Goal: Task Accomplishment & Management: Complete application form

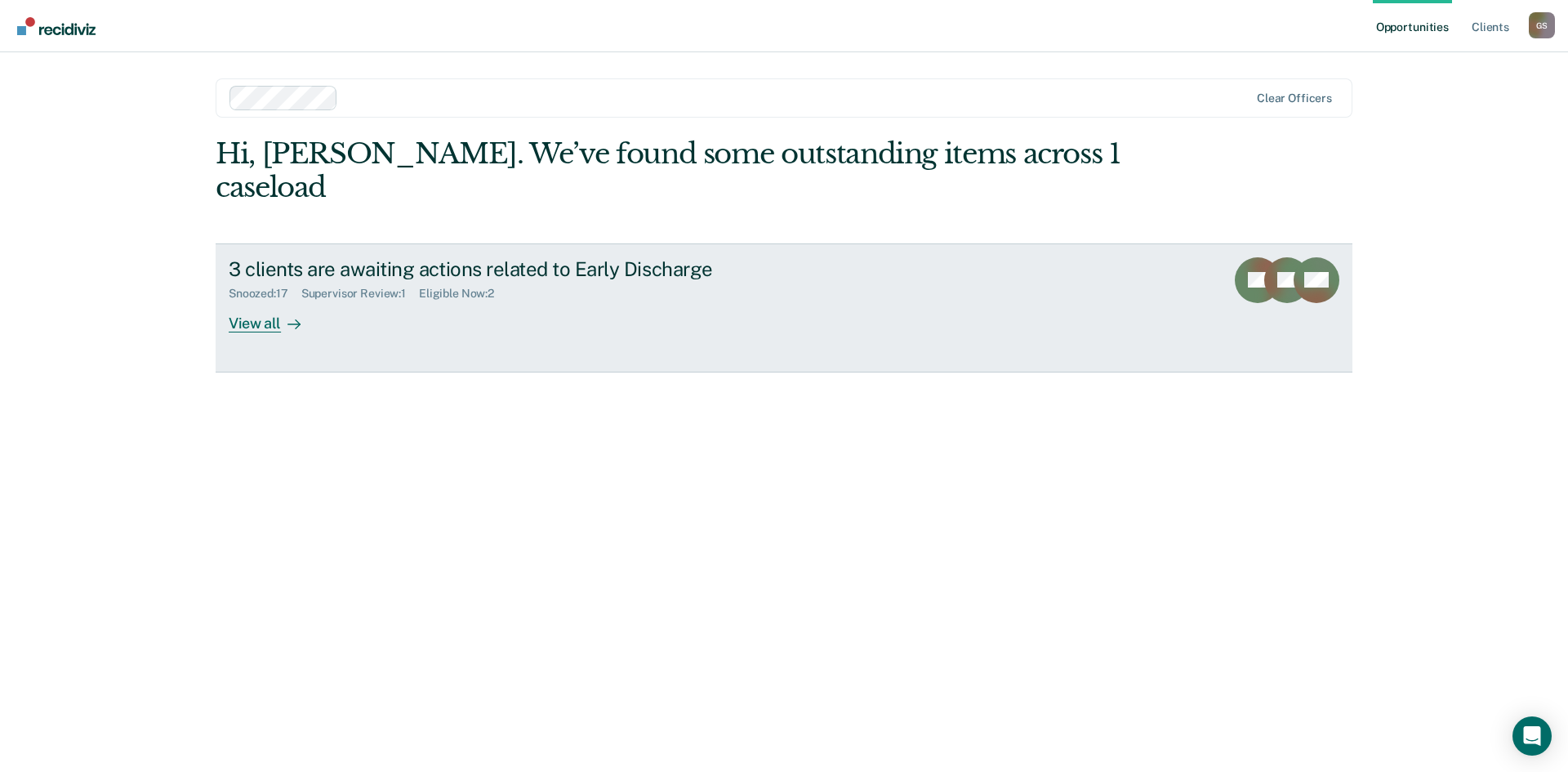
click at [267, 300] on div "View all" at bounding box center [275, 316] width 92 height 32
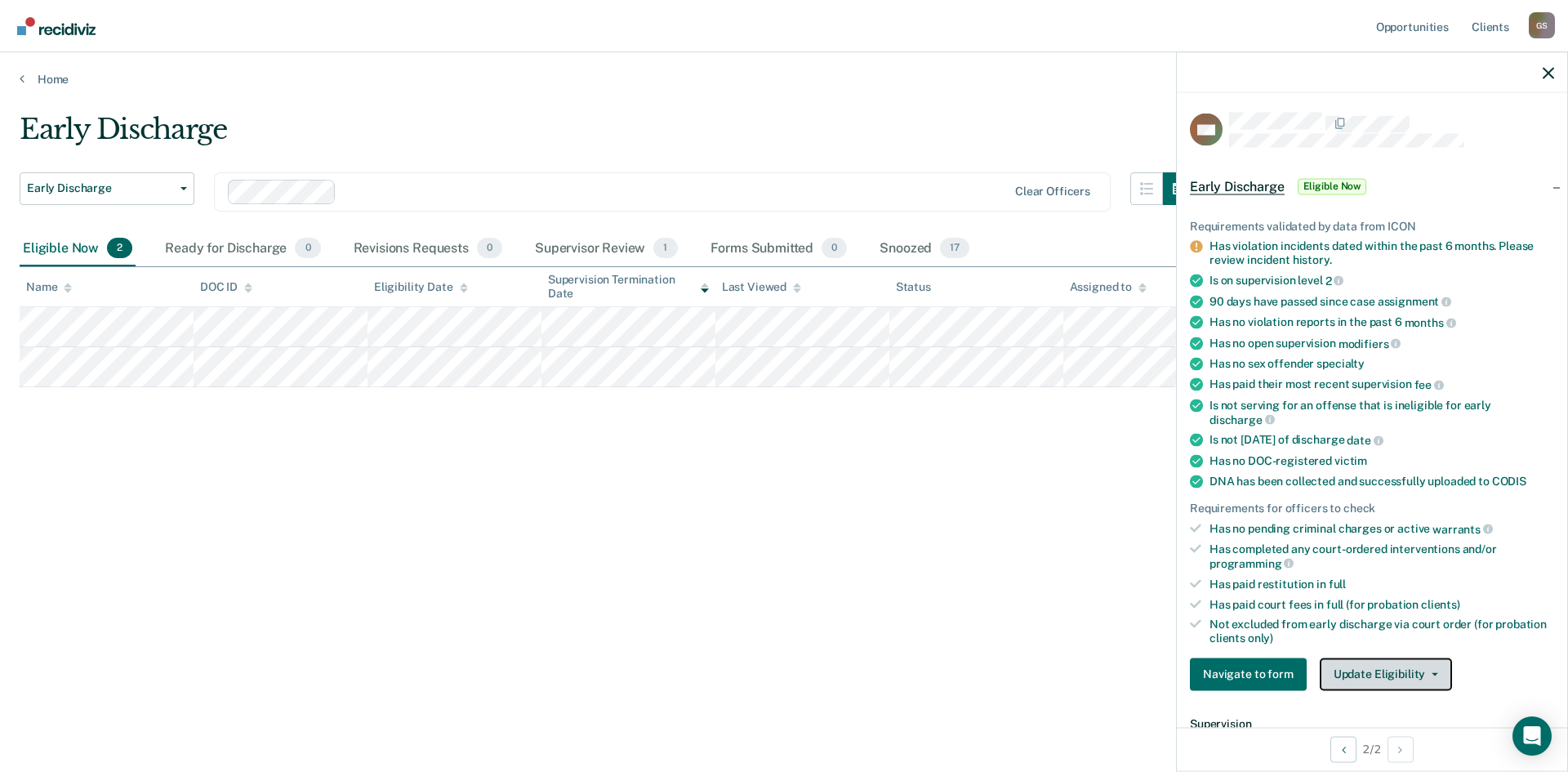
click at [1388, 669] on button "Update Eligibility" at bounding box center [1385, 674] width 132 height 33
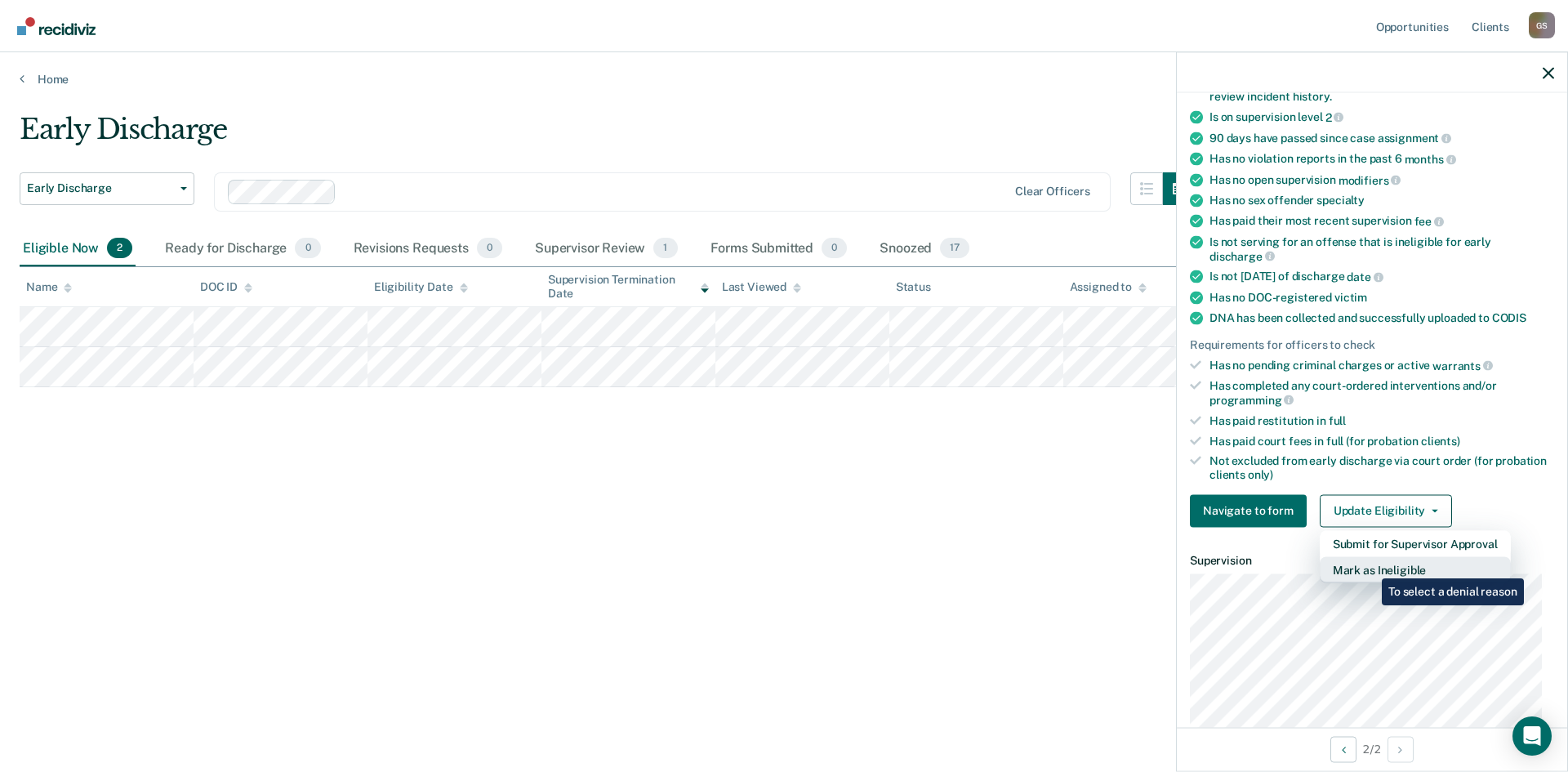
click at [1370, 566] on button "Mark as Ineligible" at bounding box center [1415, 569] width 191 height 26
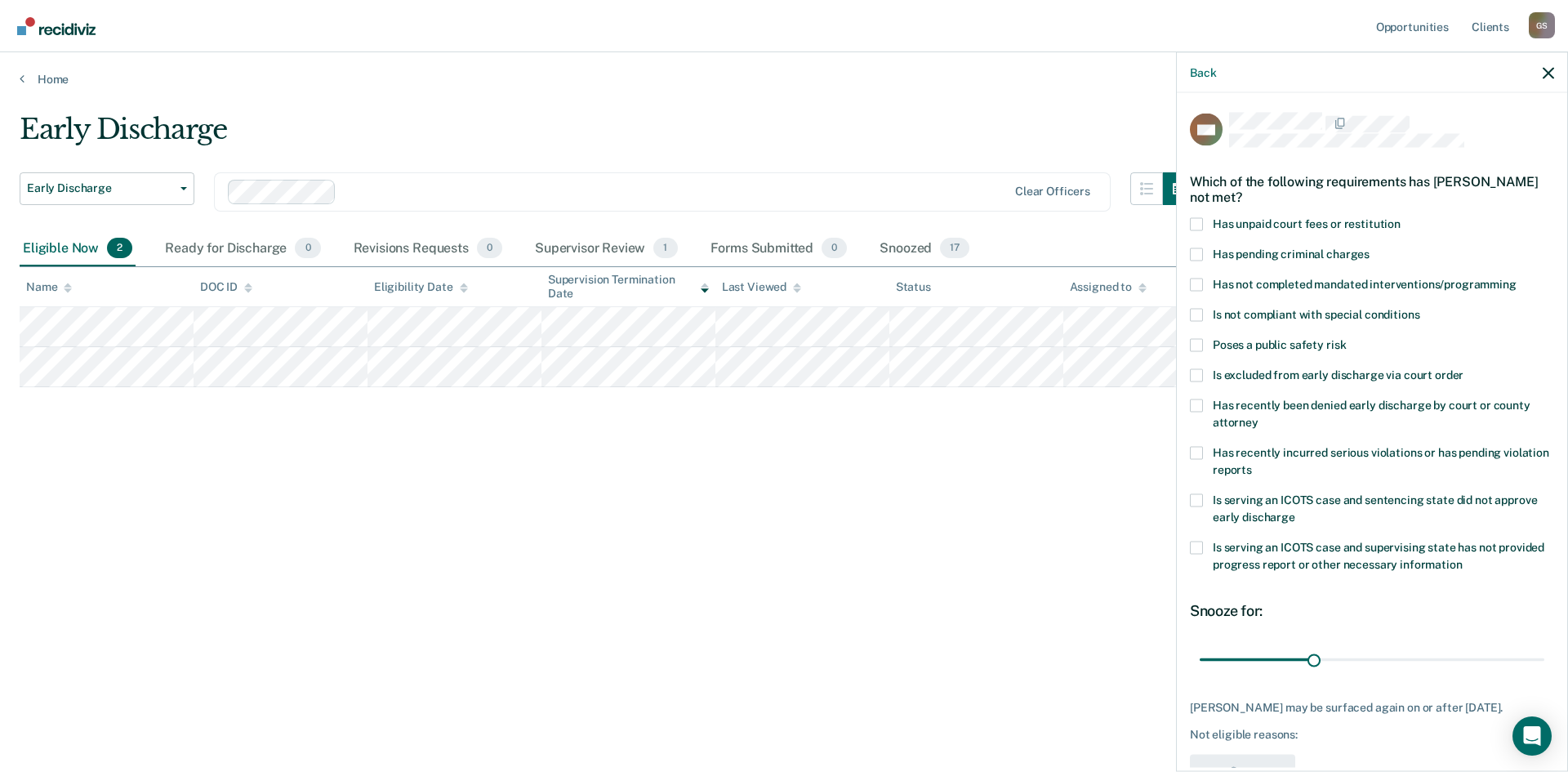
click at [1210, 231] on label "Has unpaid court fees or restitution" at bounding box center [1372, 226] width 364 height 17
click at [1401, 217] on input "Has unpaid court fees or restitution" at bounding box center [1401, 217] width 0 height 0
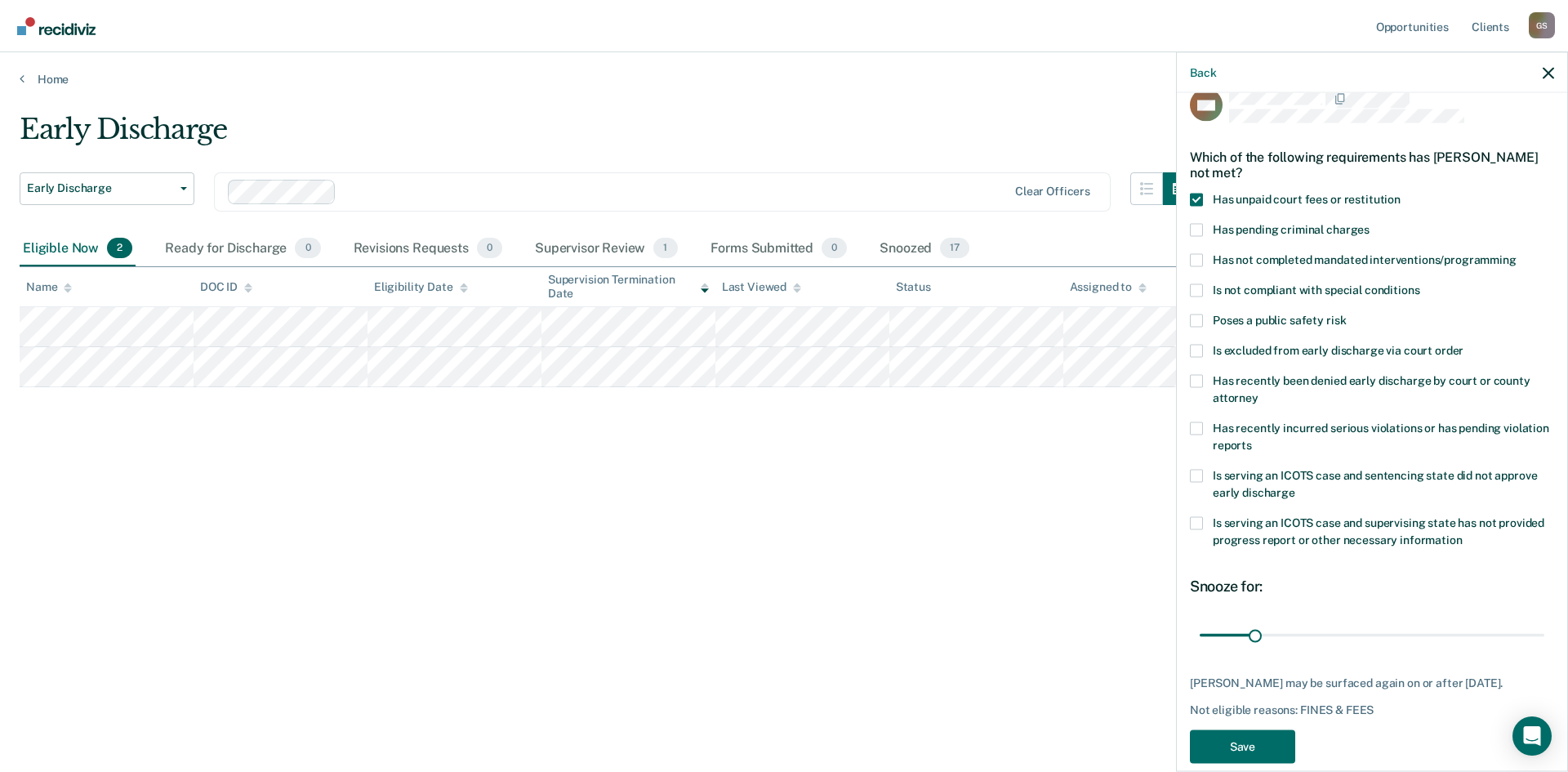
scroll to position [48, 0]
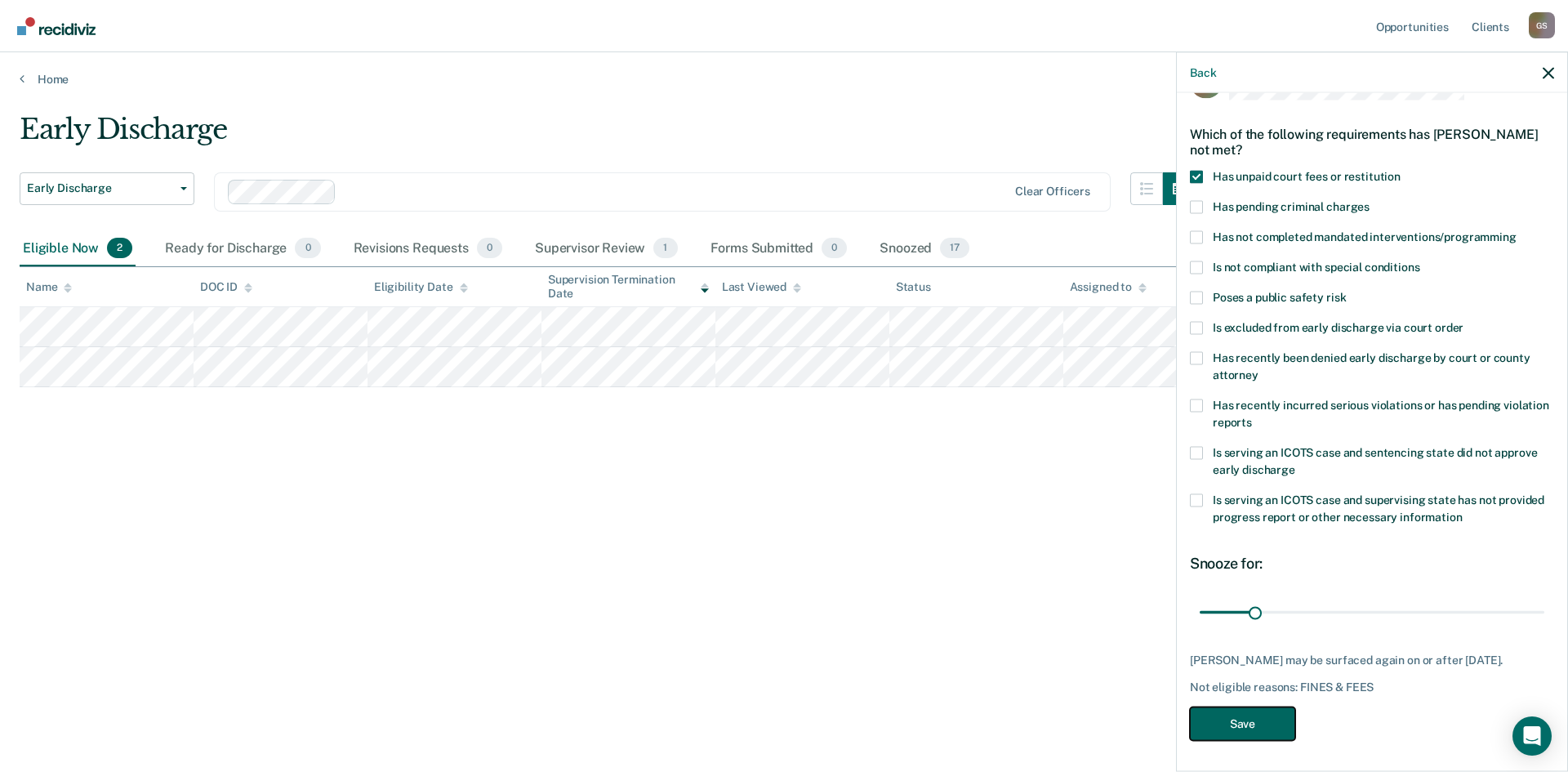
click at [1256, 724] on button "Save" at bounding box center [1242, 723] width 105 height 34
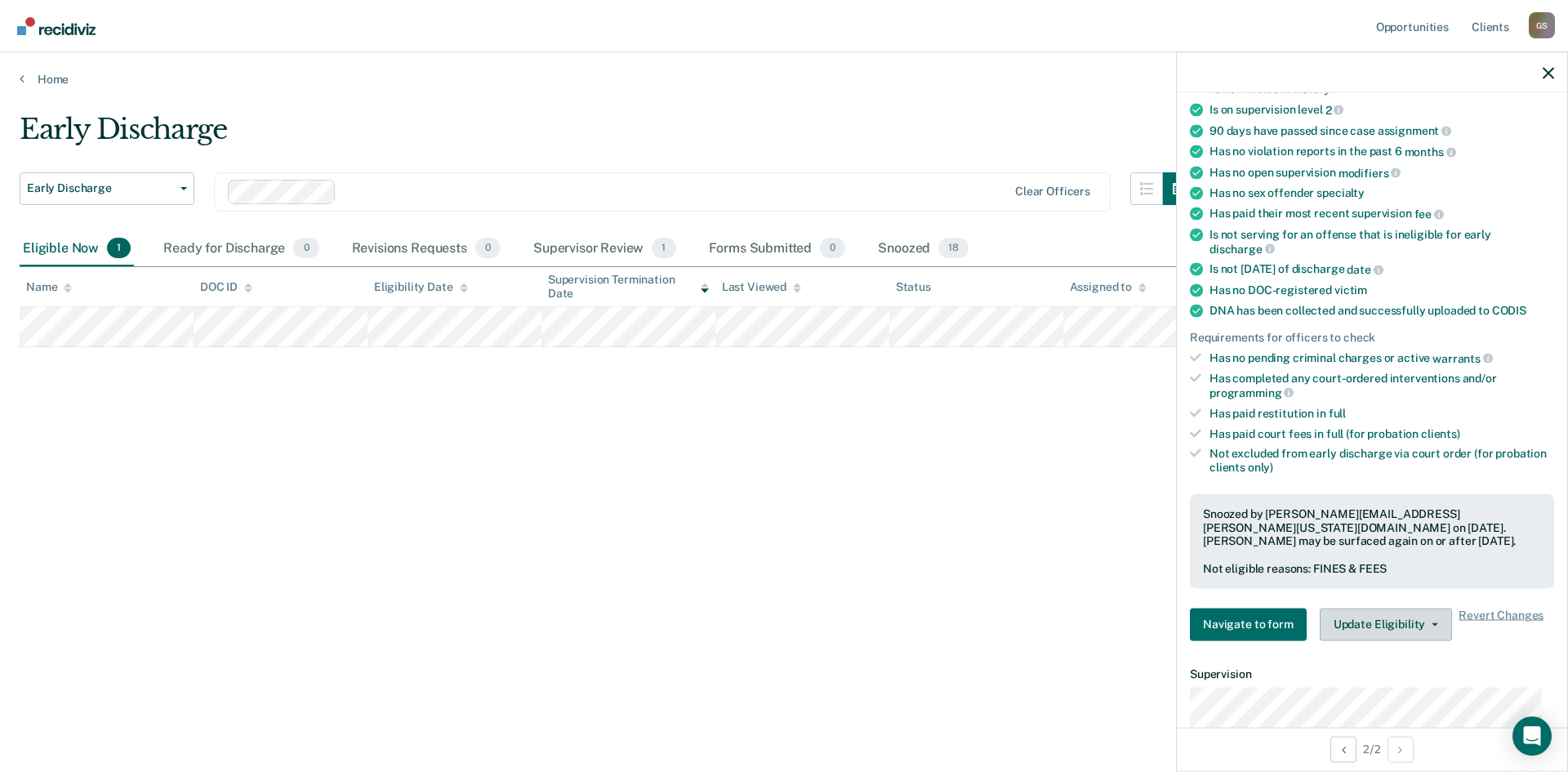
scroll to position [327, 0]
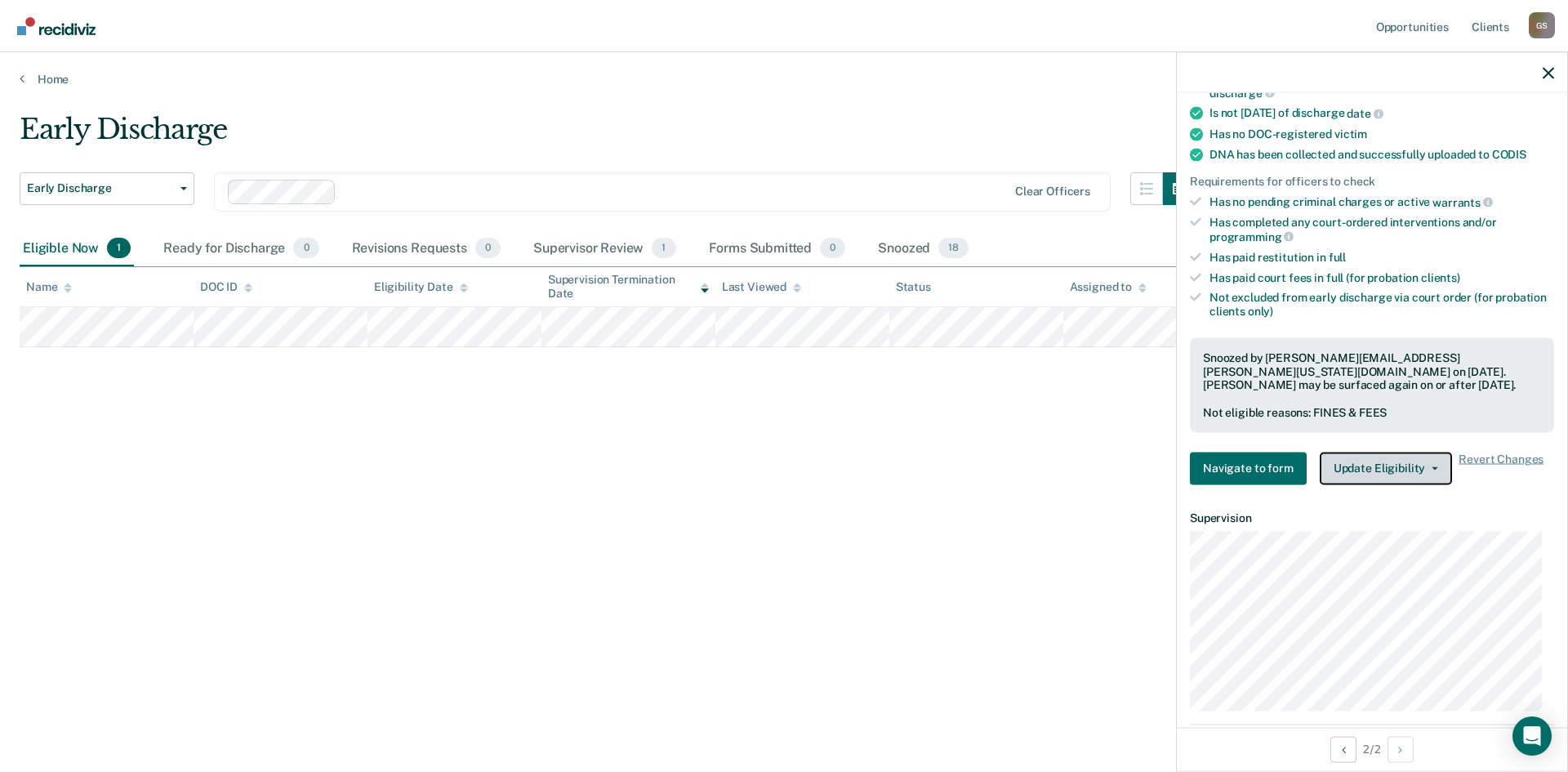
click at [1367, 468] on button "Update Eligibility" at bounding box center [1385, 468] width 132 height 33
click at [1073, 598] on div "Early Discharge Early Discharge Early Discharge Clear officers Eligible Now 1 R…" at bounding box center [784, 381] width 1529 height 537
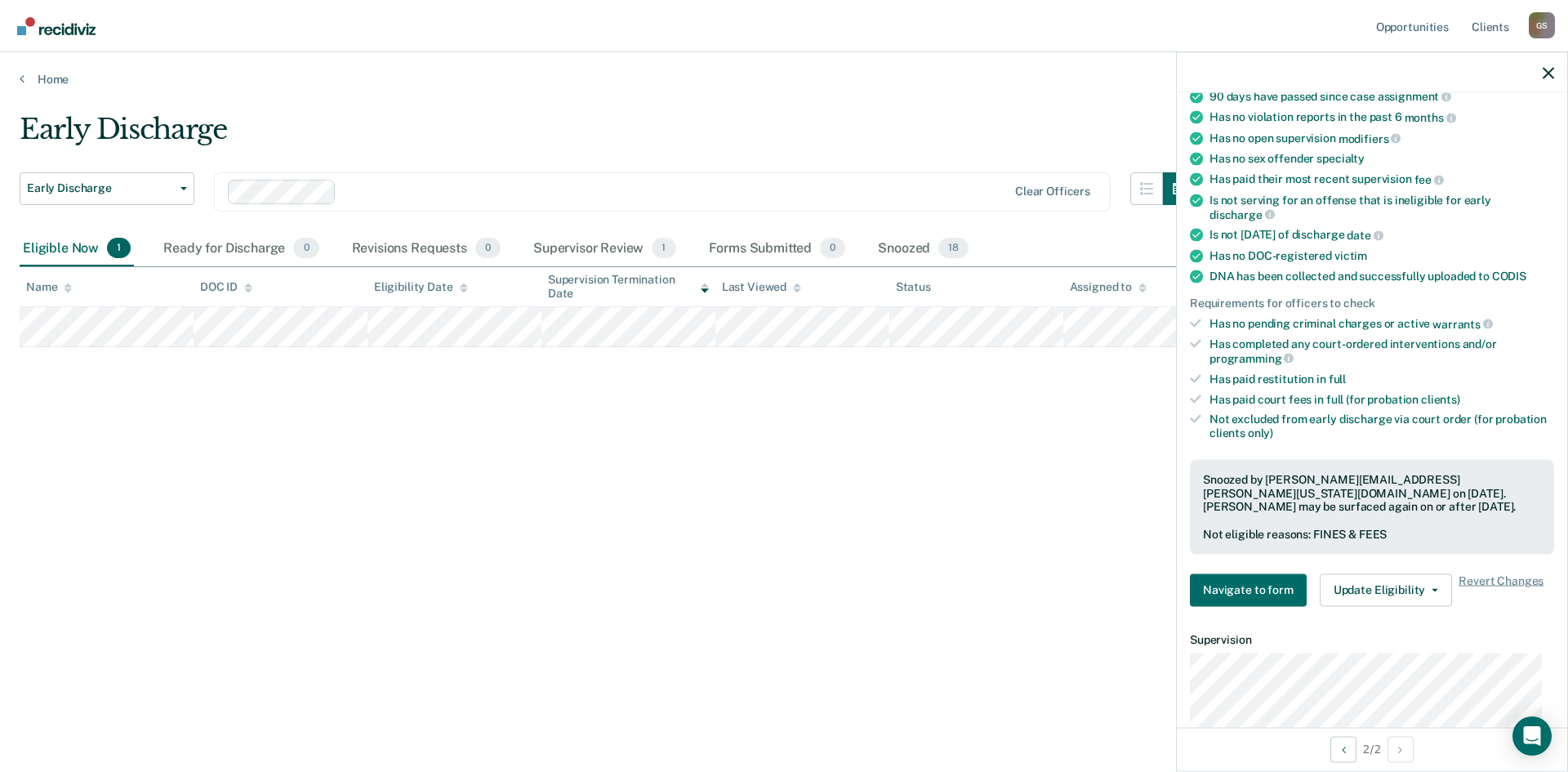
scroll to position [0, 0]
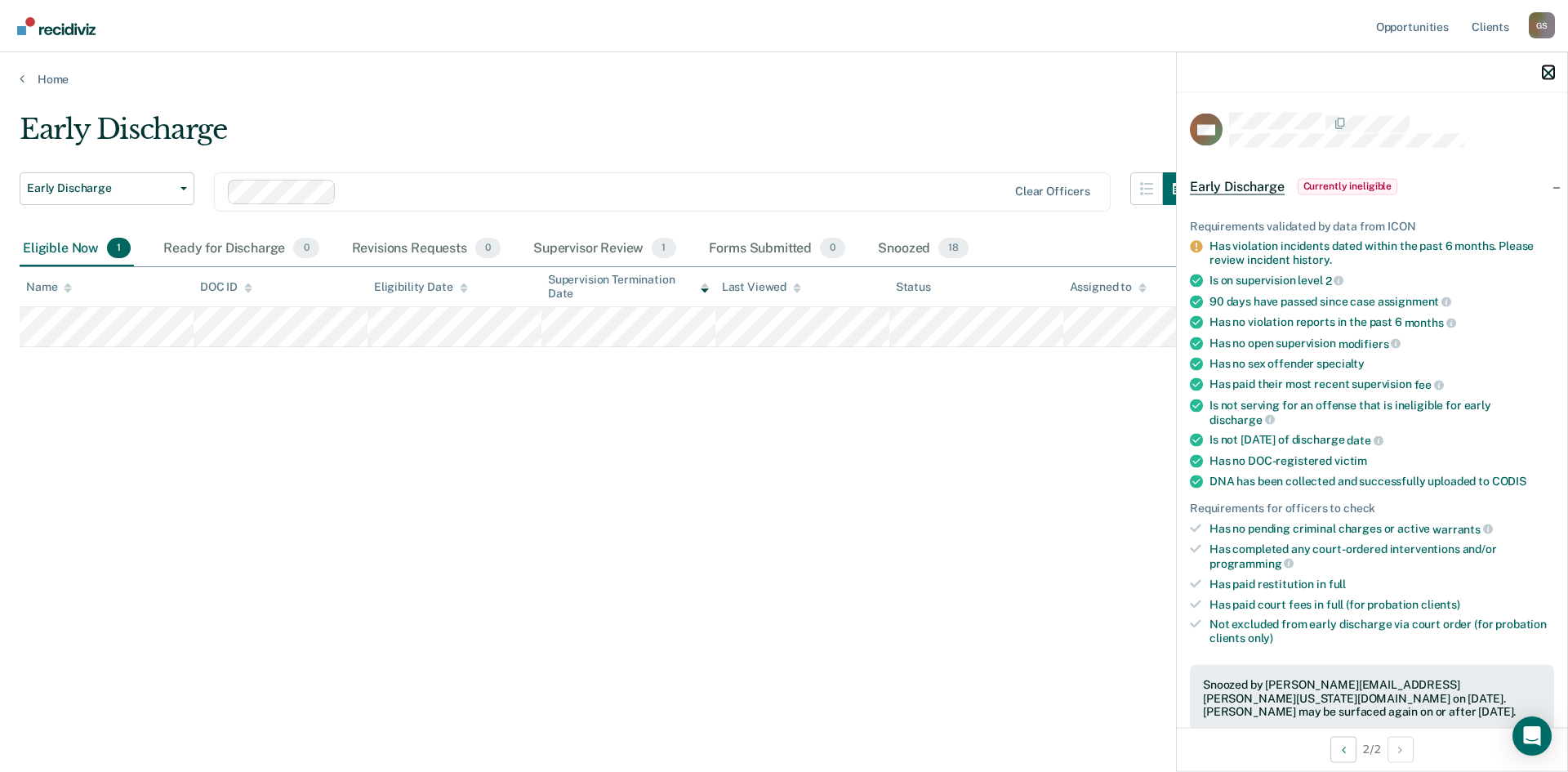
click at [1548, 74] on icon "button" at bounding box center [1548, 73] width 11 height 11
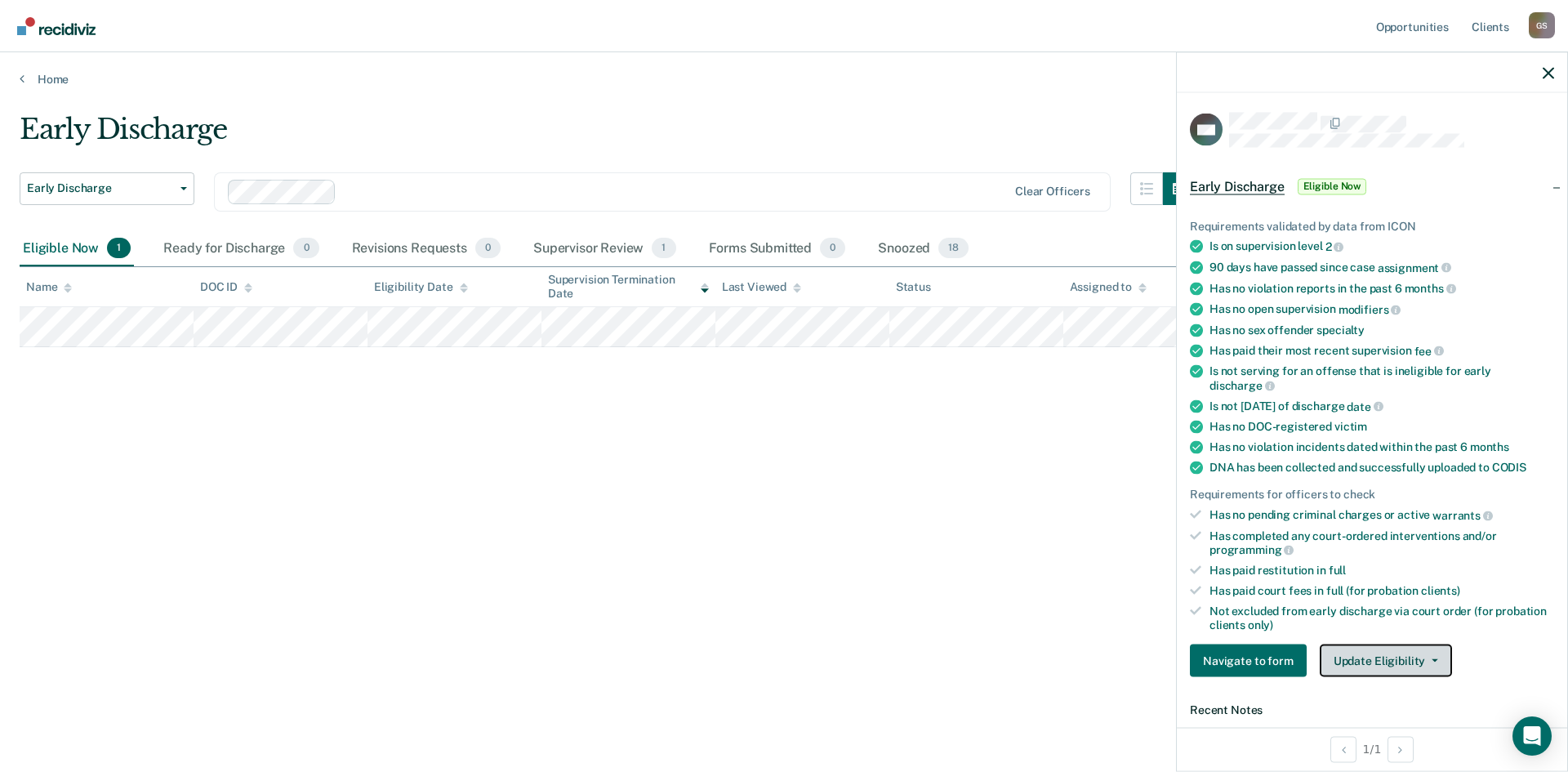
click at [1343, 652] on button "Update Eligibility" at bounding box center [1385, 661] width 132 height 33
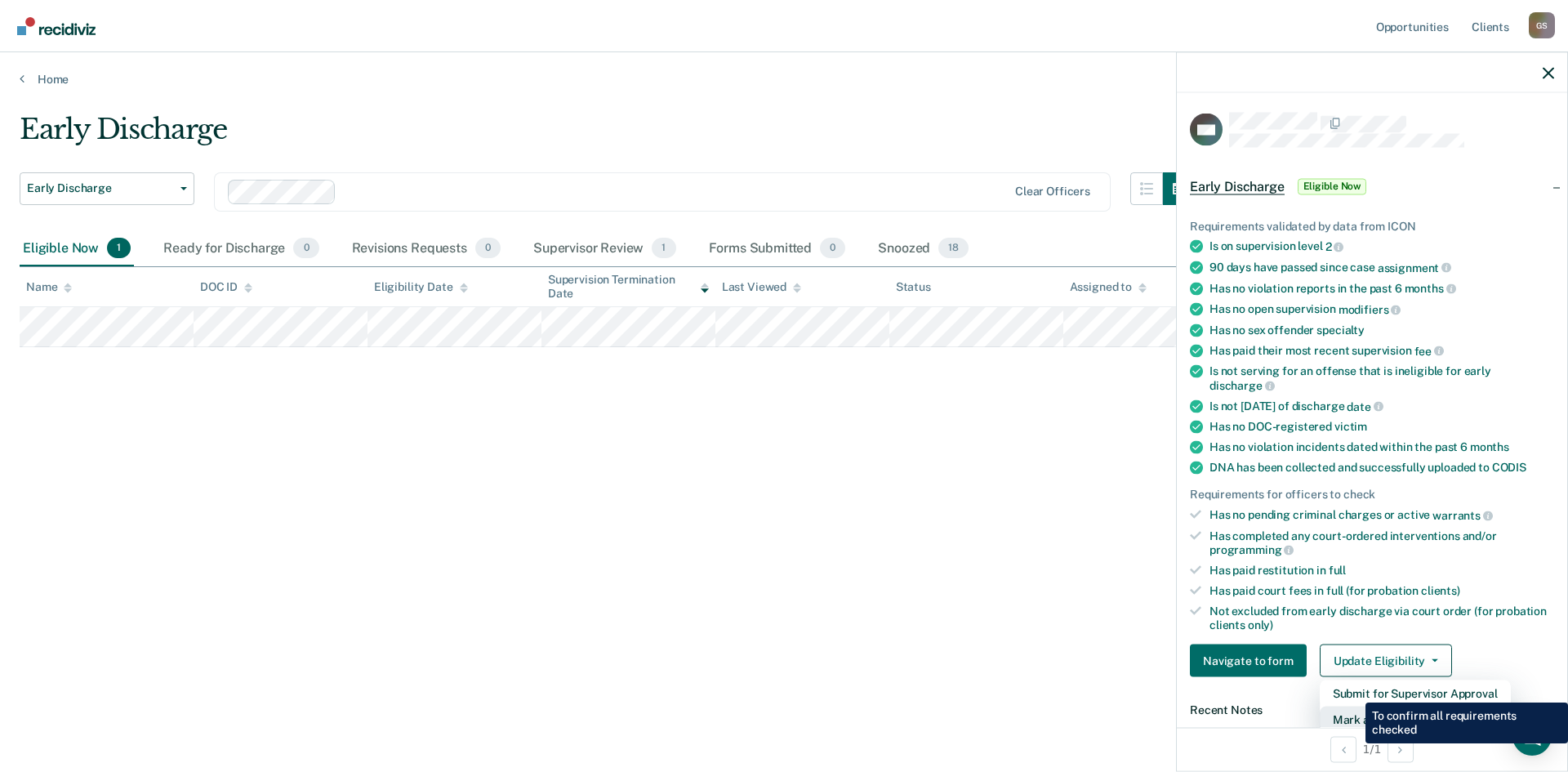
scroll to position [4, 0]
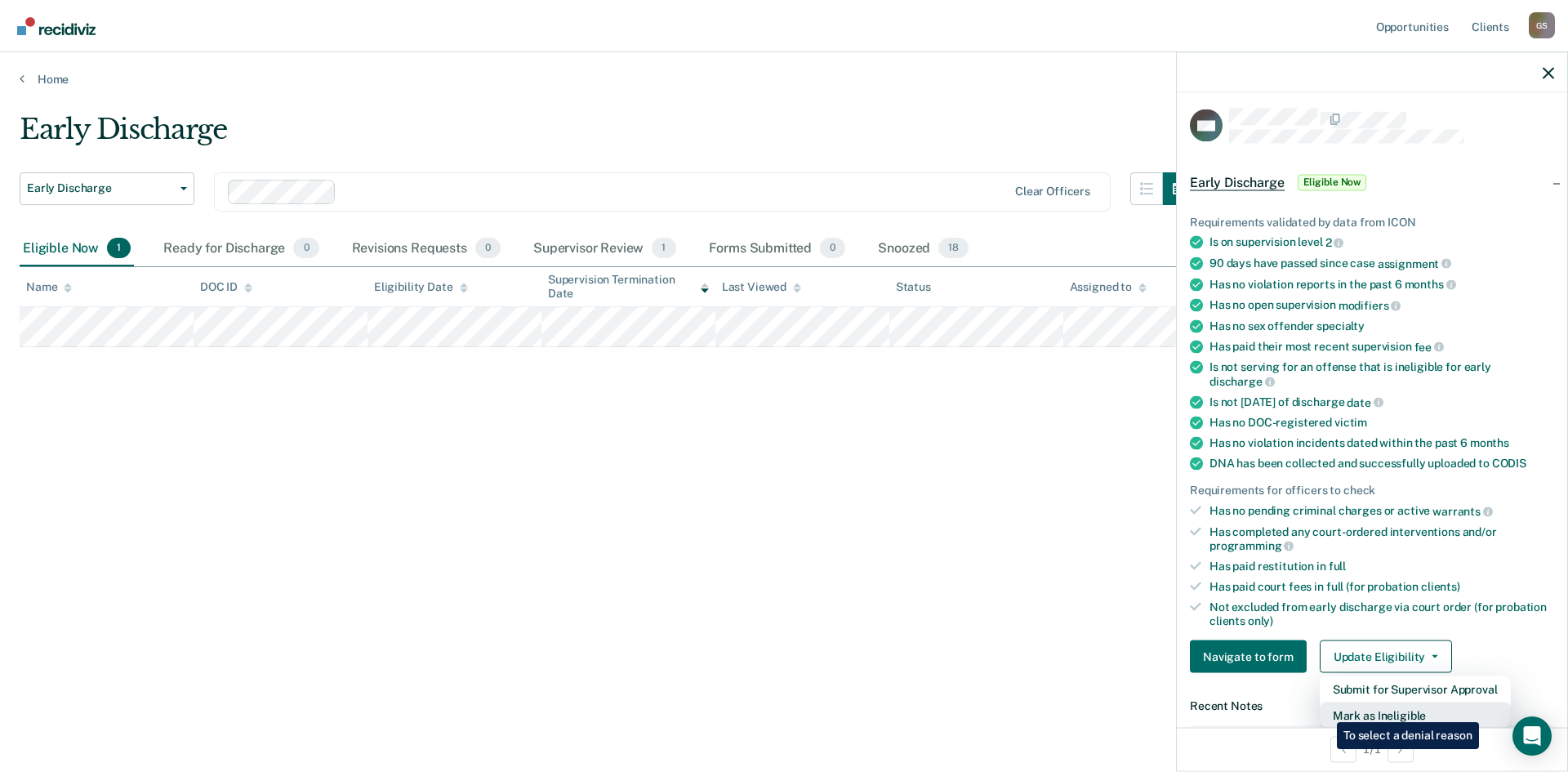
click at [1324, 710] on button "Mark as Ineligible" at bounding box center [1415, 715] width 191 height 26
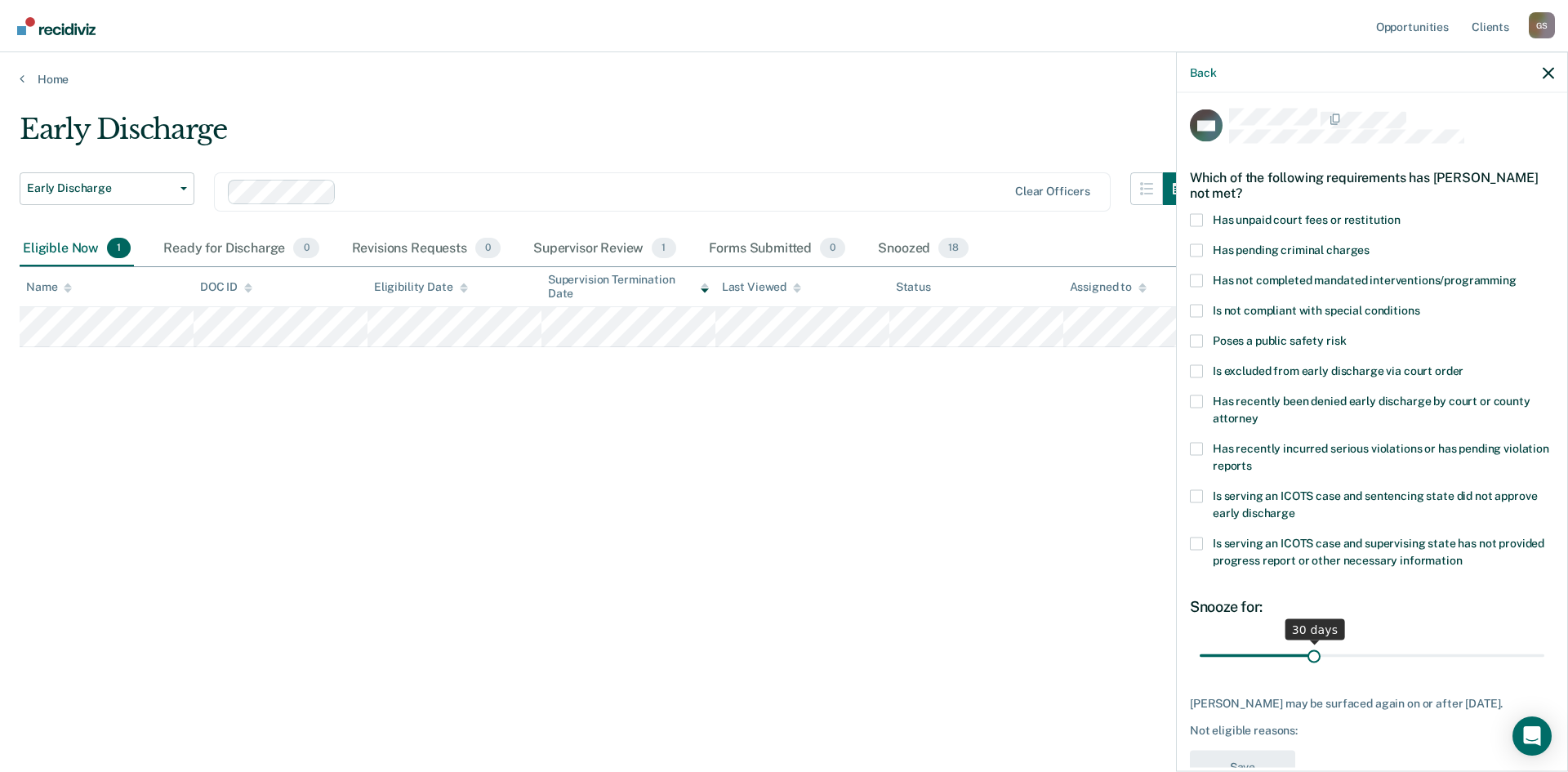
scroll to position [48, 0]
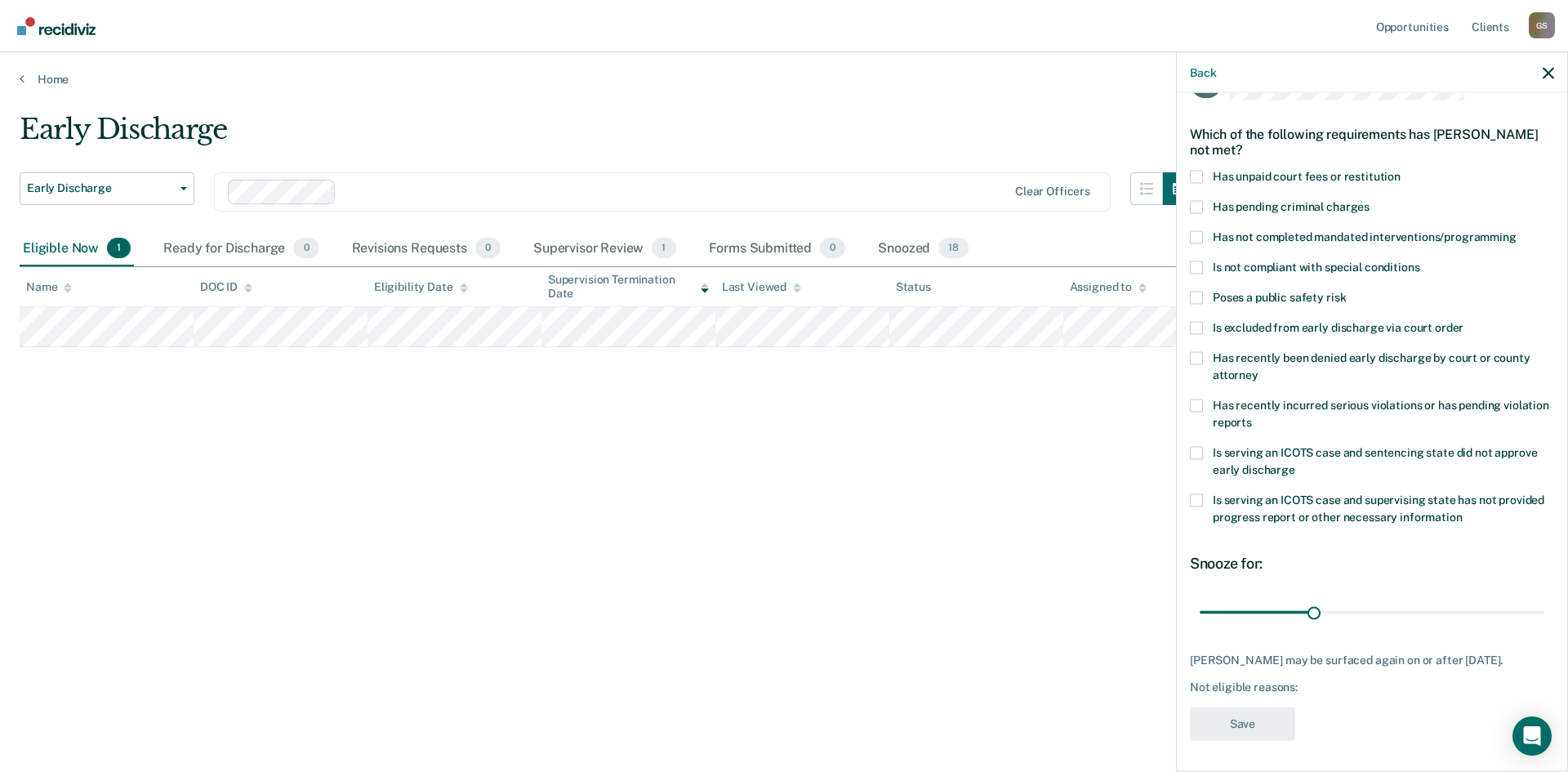
click at [1187, 296] on div "WC Which of the following requirements has [PERSON_NAME] not met? Has unpaid co…" at bounding box center [1372, 431] width 390 height 674
click at [1198, 296] on span at bounding box center [1197, 297] width 13 height 13
click at [1346, 290] on input "Poses a public safety risk" at bounding box center [1346, 290] width 0 height 0
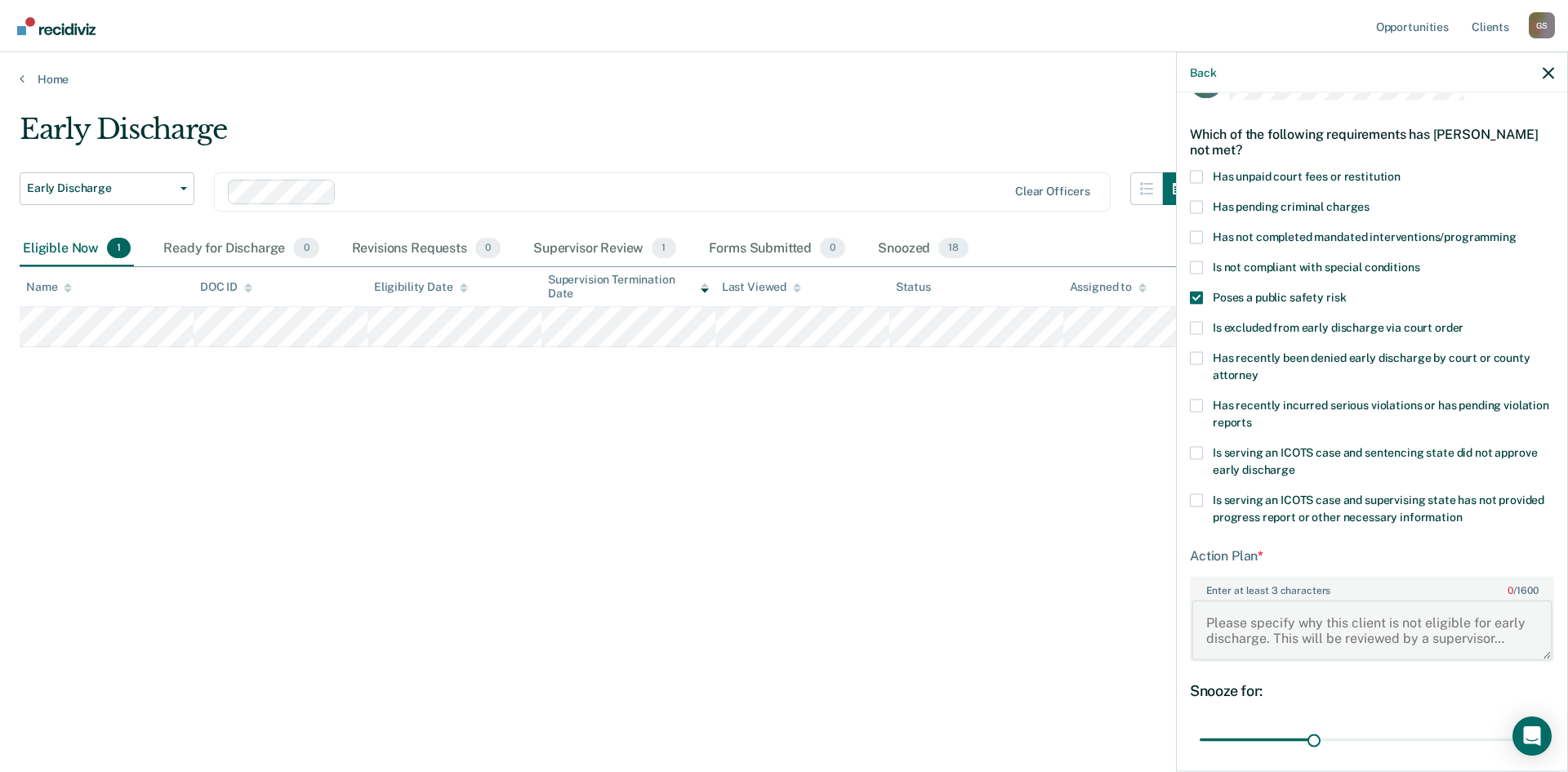
click at [1268, 624] on textarea "Enter at least 3 characters 0 / 1600" at bounding box center [1372, 630] width 361 height 61
click at [1247, 619] on textarea "Enter at least 3 characters 0 / 1600" at bounding box center [1372, 630] width 361 height 61
paste textarea "NCO: D.C. (a minor) until [DATE]"
type textarea "NCO: D.C. (a minor) until [DATE]"
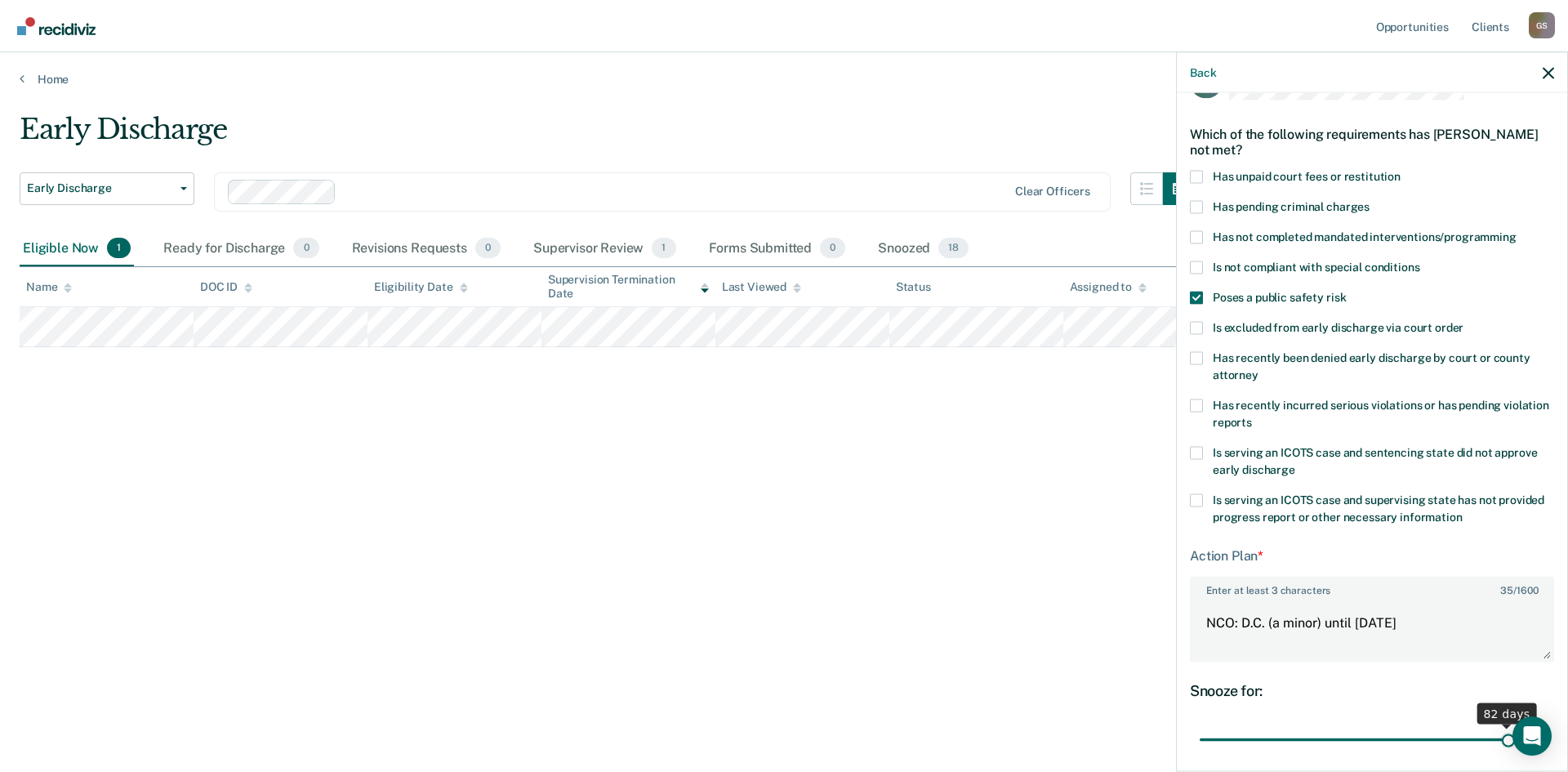
drag, startPoint x: 1310, startPoint y: 736, endPoint x: 1497, endPoint y: 738, distance: 187.0
type input "82"
click at [1497, 738] on input "range" at bounding box center [1372, 739] width 344 height 29
click at [1090, 654] on div "Early Discharge Early Discharge Early Discharge Clear officers Eligible Now 1 R…" at bounding box center [784, 407] width 1529 height 589
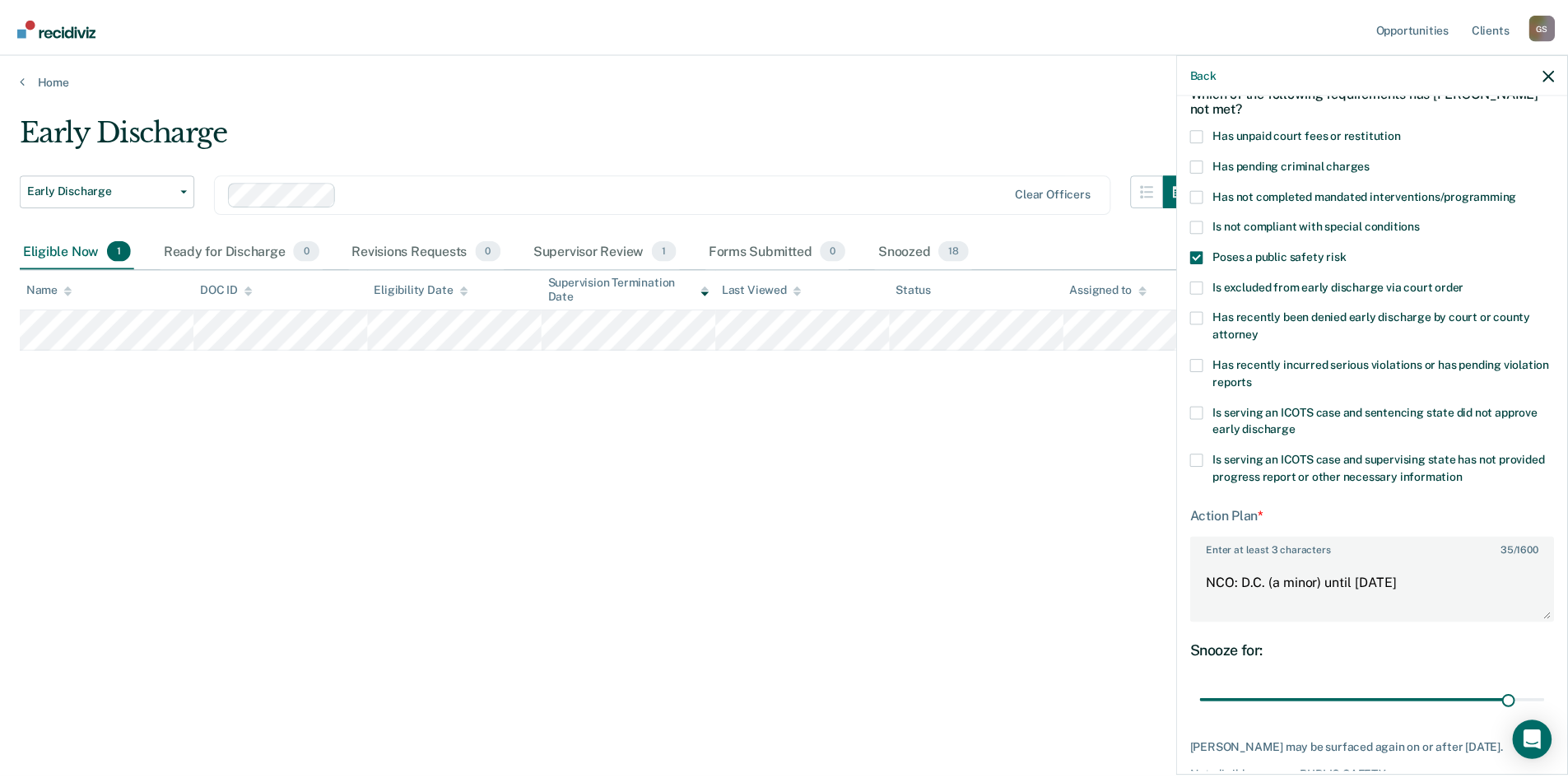
scroll to position [190, 0]
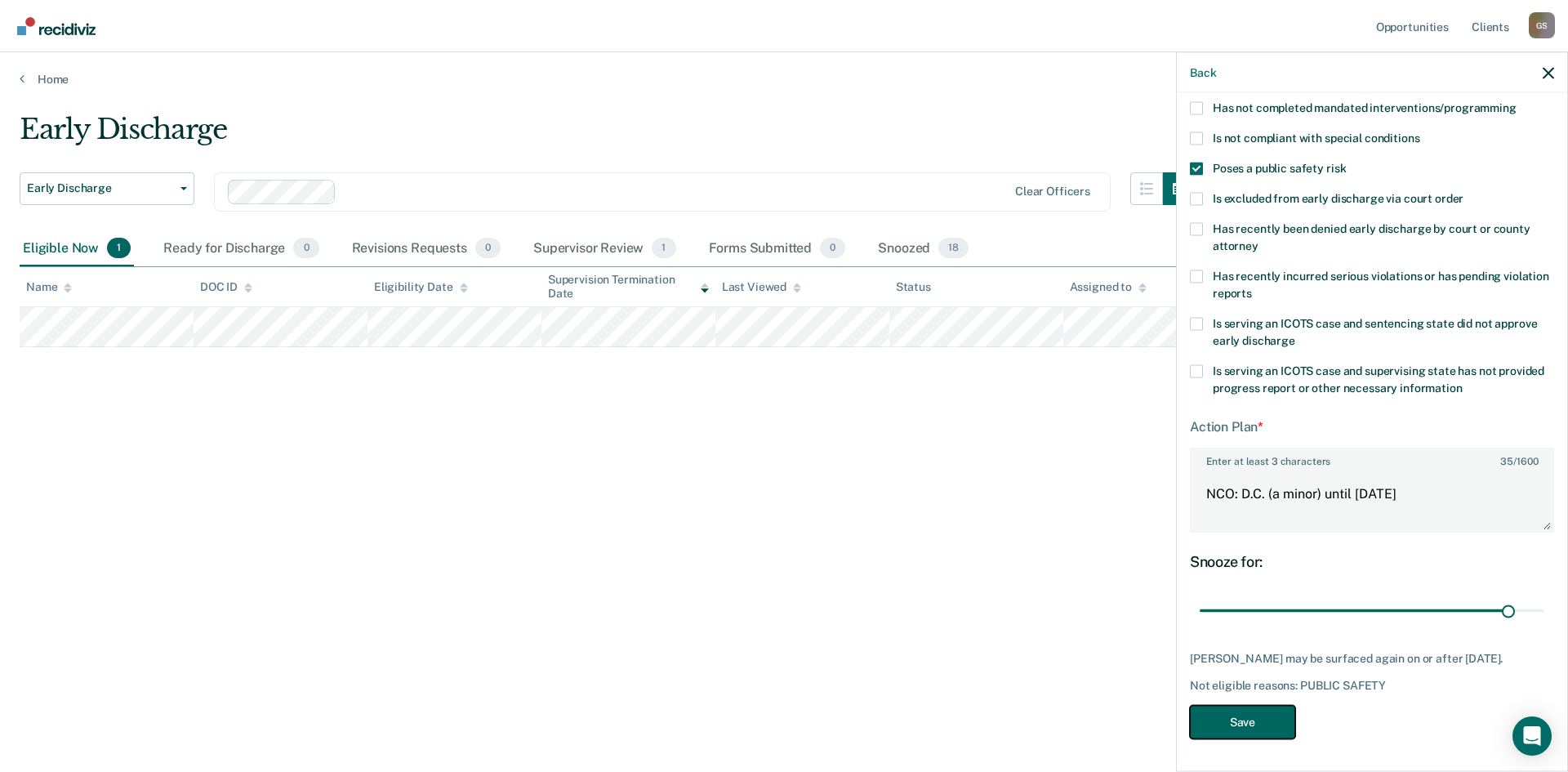
click at [1219, 729] on button "Save" at bounding box center [1242, 721] width 105 height 34
